Goal: Information Seeking & Learning: Learn about a topic

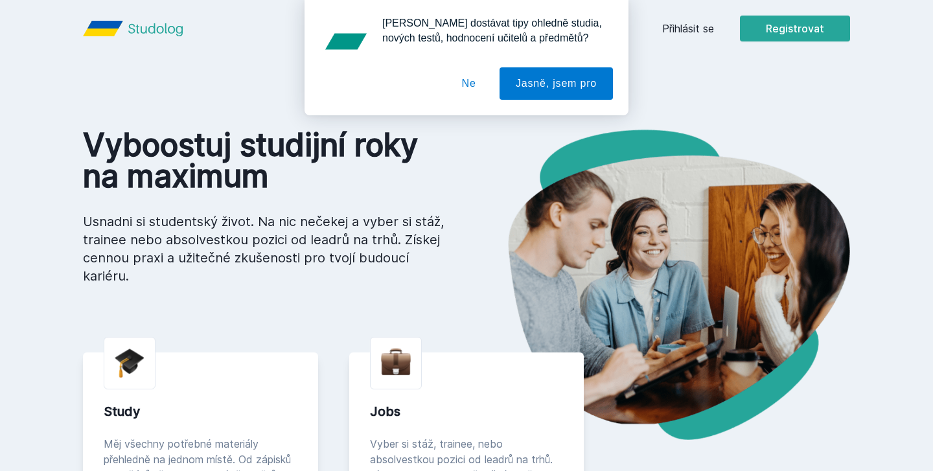
click at [467, 80] on button "Ne" at bounding box center [469, 83] width 47 height 32
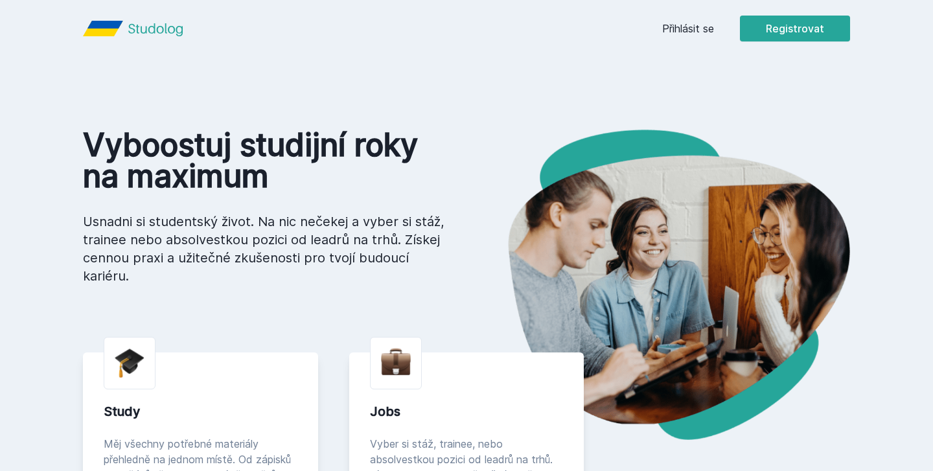
click at [701, 23] on link "Přihlásit se" at bounding box center [688, 29] width 52 height 16
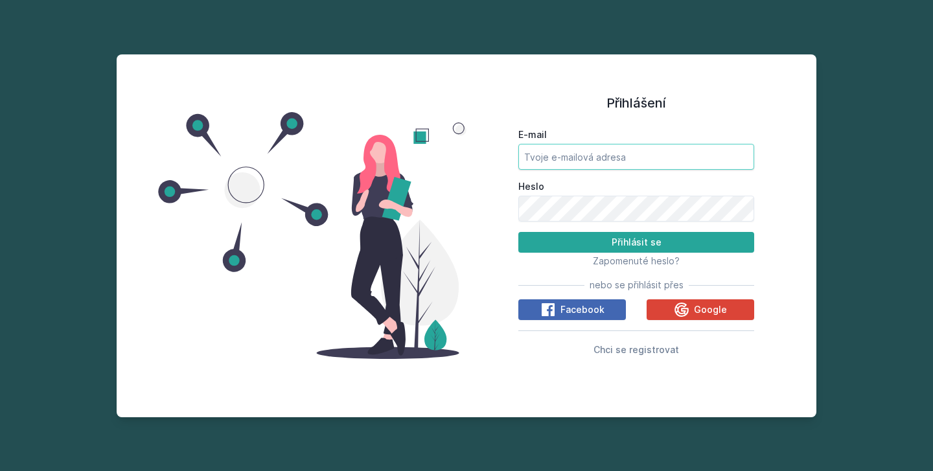
click at [574, 151] on input "E-mail" at bounding box center [636, 157] width 236 height 26
click at [842, 123] on div "Přihlášení E-mail Heslo Přihlásit se Zapomenuté heslo? nebo se přihlásit přes F…" at bounding box center [466, 235] width 933 height 471
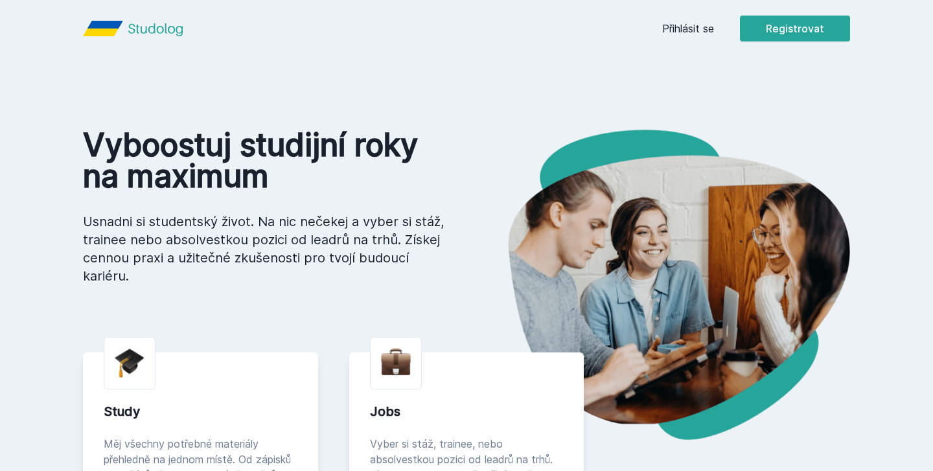
click at [678, 27] on link "Přihlásit se" at bounding box center [688, 29] width 52 height 16
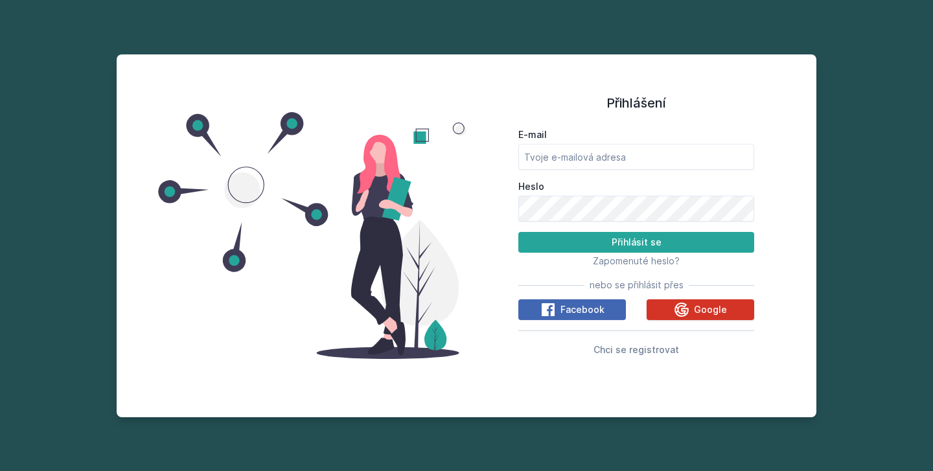
click at [693, 307] on div "Google" at bounding box center [700, 310] width 53 height 16
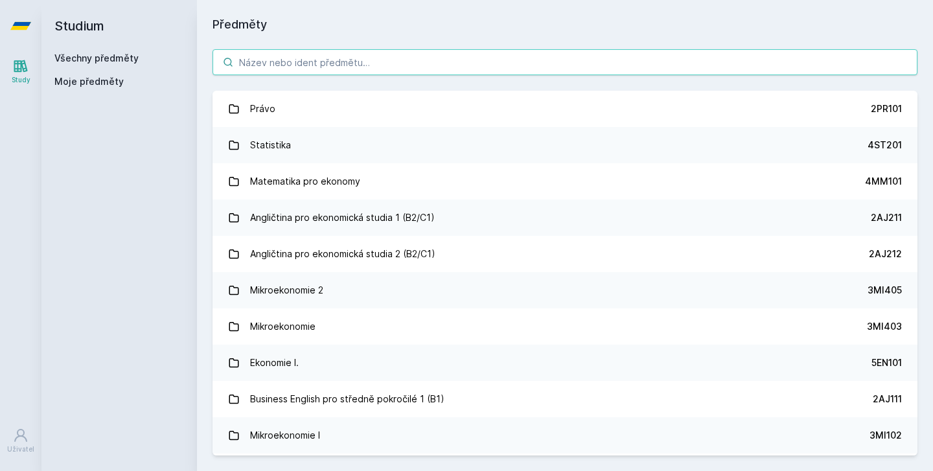
click at [471, 73] on input "search" at bounding box center [565, 62] width 705 height 26
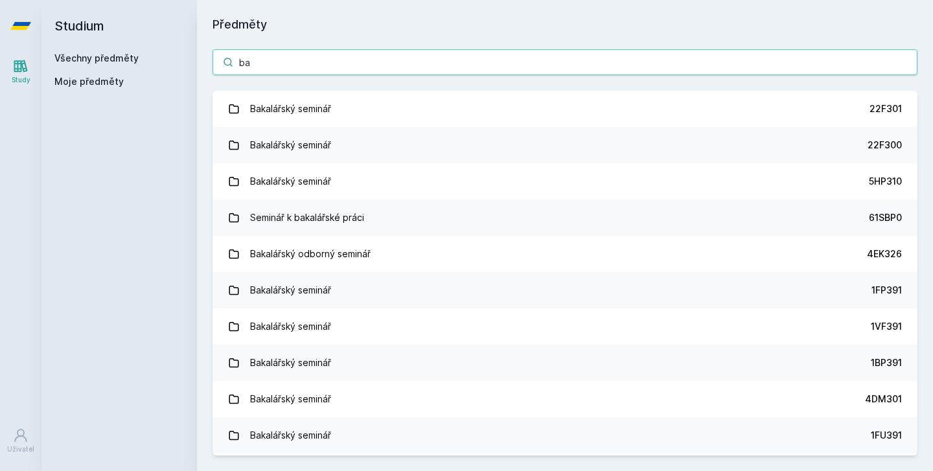
type input "b"
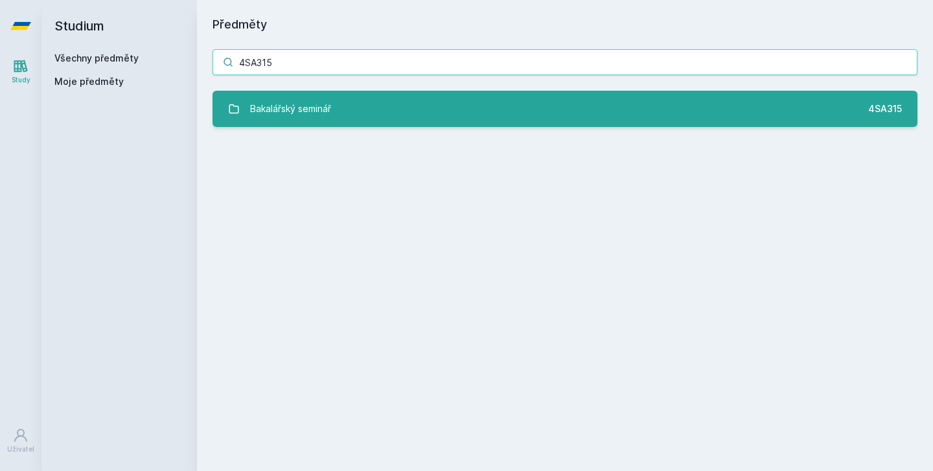
type input "4SA315"
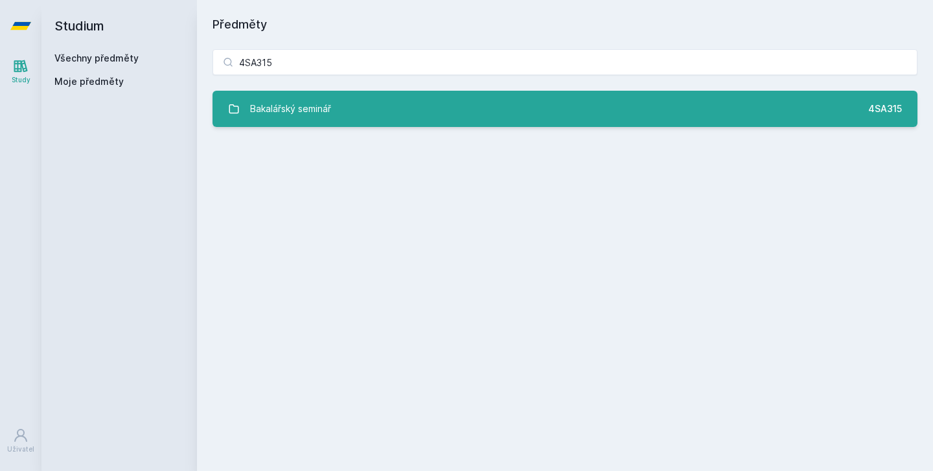
click at [238, 110] on icon at bounding box center [234, 109] width 12 height 12
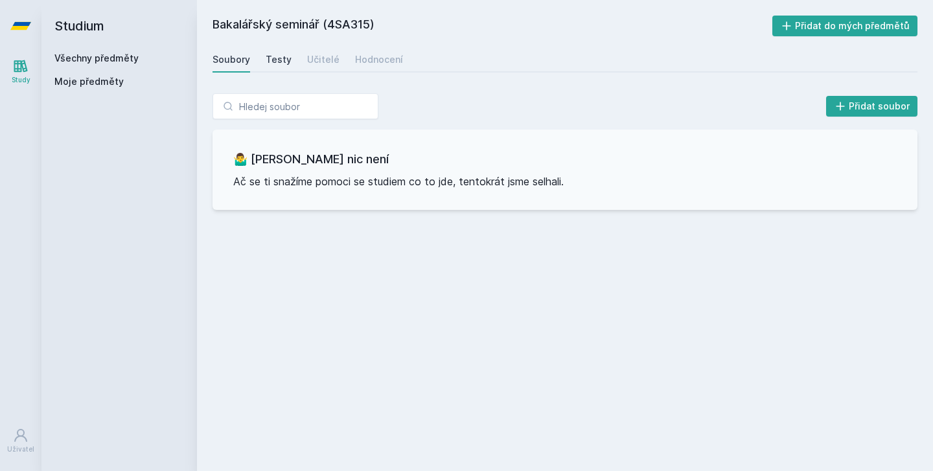
click at [270, 57] on div "Testy" at bounding box center [279, 59] width 26 height 13
click at [318, 60] on div "Učitelé" at bounding box center [323, 59] width 32 height 13
click at [366, 56] on div "Hodnocení" at bounding box center [379, 59] width 48 height 13
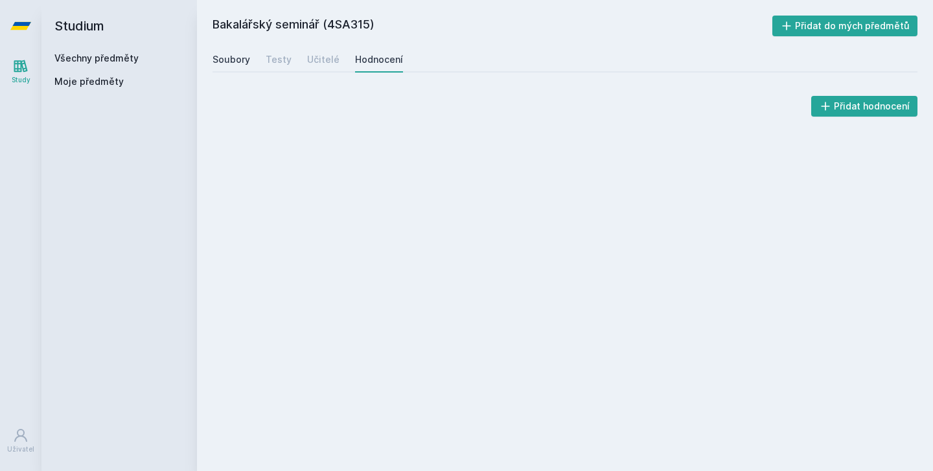
click at [226, 56] on div "Soubory" at bounding box center [232, 59] width 38 height 13
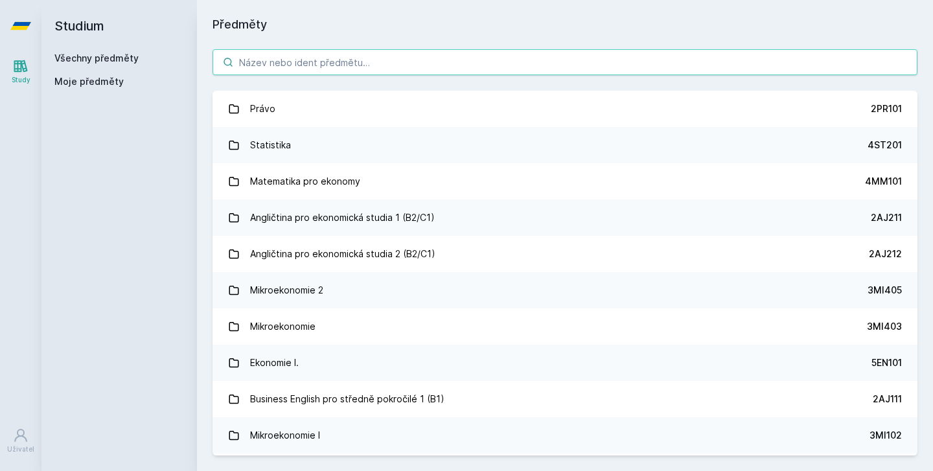
click at [267, 65] on input "search" at bounding box center [565, 62] width 705 height 26
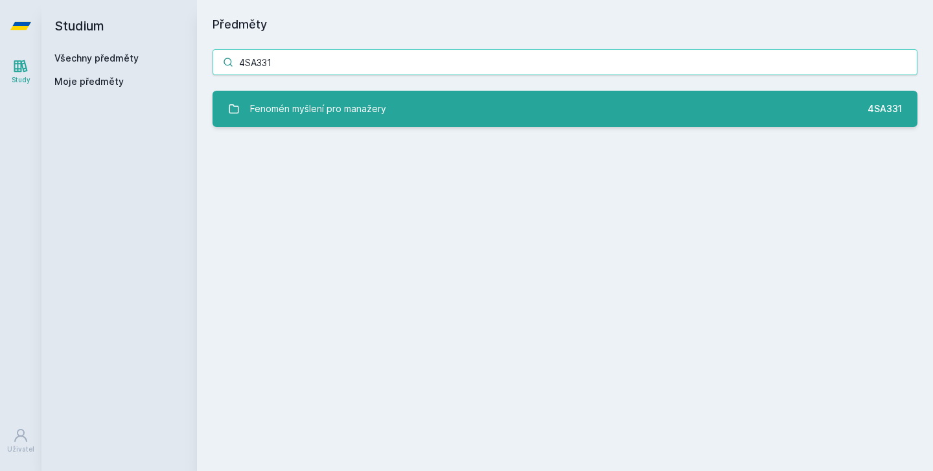
type input "4SA331"
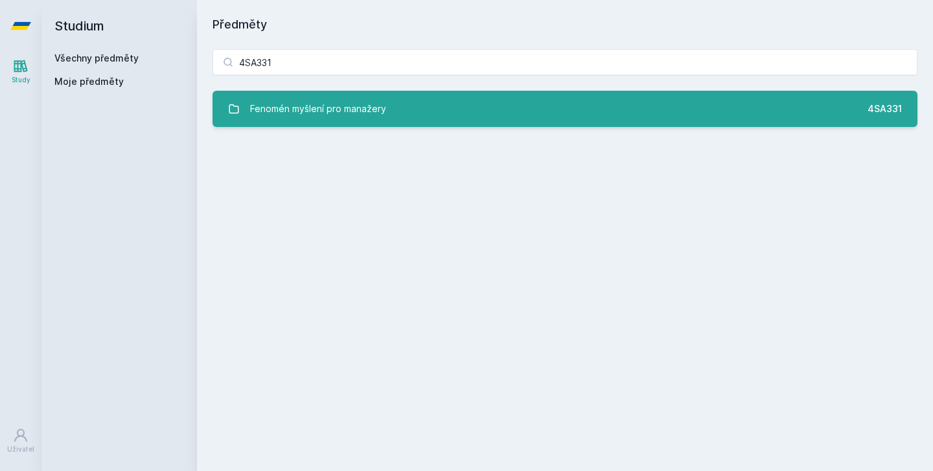
click at [271, 108] on div "Fenomén myšlení pro manažery" at bounding box center [318, 109] width 136 height 26
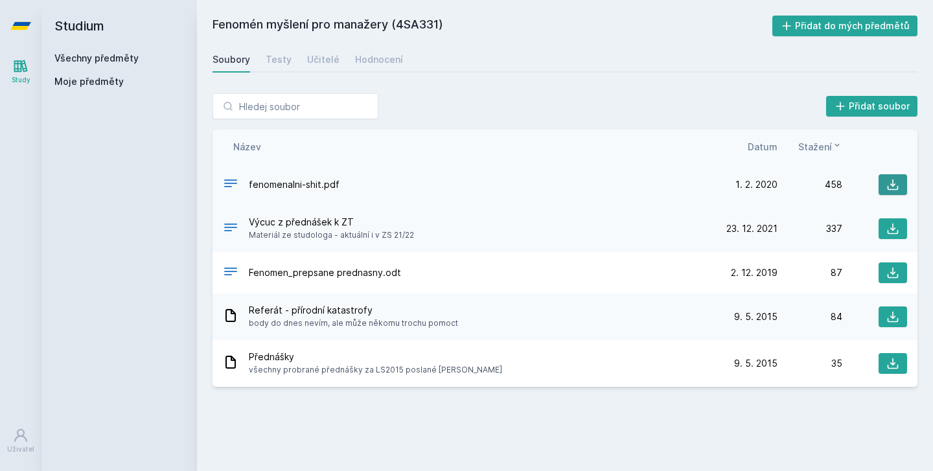
click at [891, 185] on icon at bounding box center [893, 184] width 13 height 13
click at [889, 310] on icon at bounding box center [893, 316] width 13 height 13
